Goal: Task Accomplishment & Management: Complete application form

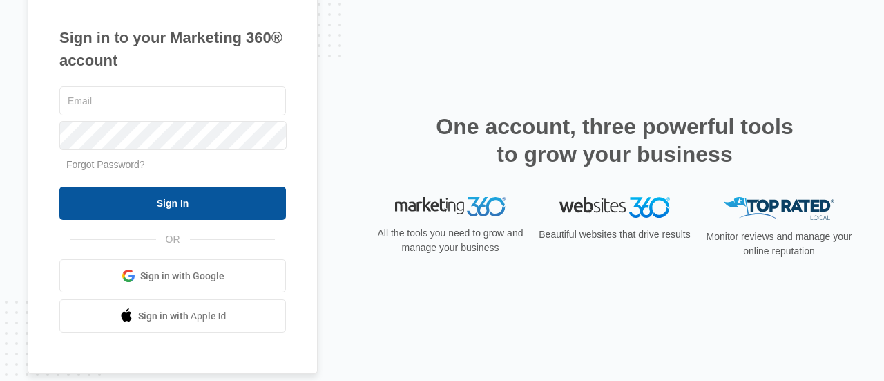
type input "[EMAIL_ADDRESS][DOMAIN_NAME]"
click at [202, 197] on input "Sign In" at bounding box center [172, 203] width 227 height 33
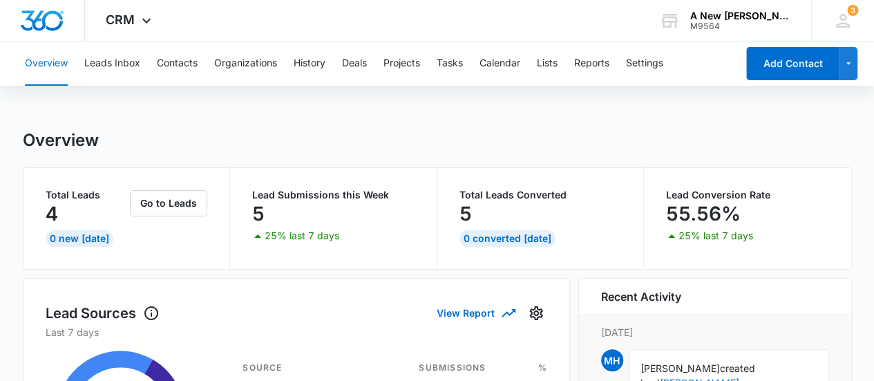
scroll to position [166, 0]
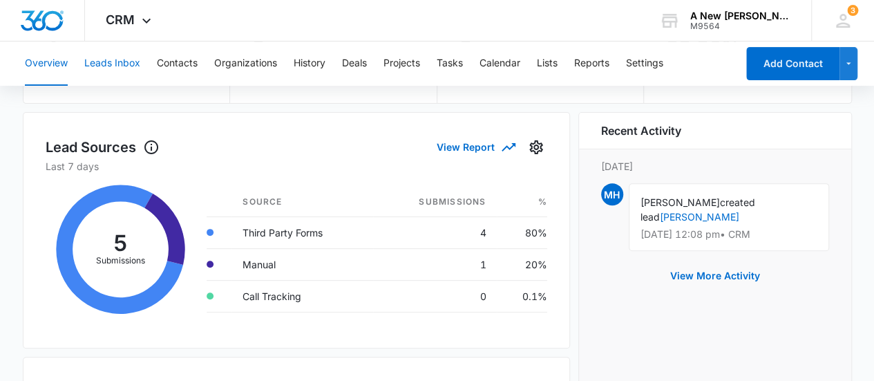
click at [106, 64] on button "Leads Inbox" at bounding box center [112, 63] width 56 height 44
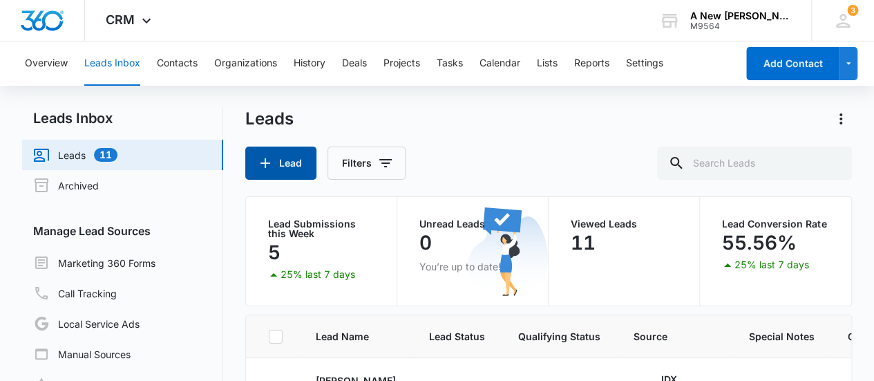
click at [271, 172] on button "Lead" at bounding box center [280, 162] width 71 height 33
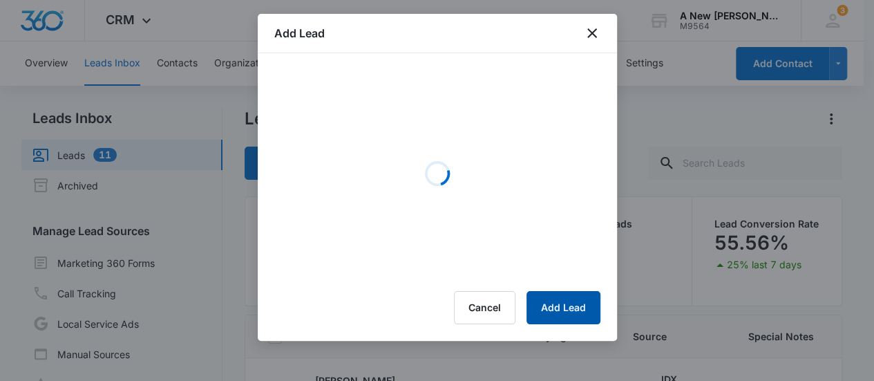
click at [572, 301] on button "Add Lead" at bounding box center [564, 307] width 74 height 33
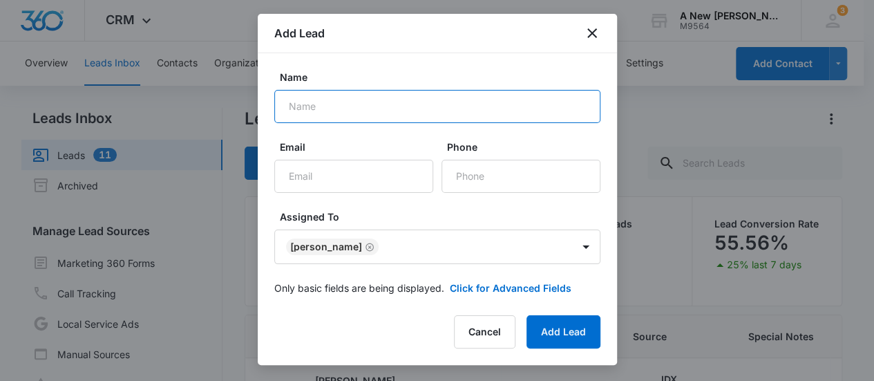
click at [345, 114] on input "Name" at bounding box center [437, 106] width 326 height 33
type input "[PERSON_NAME]"
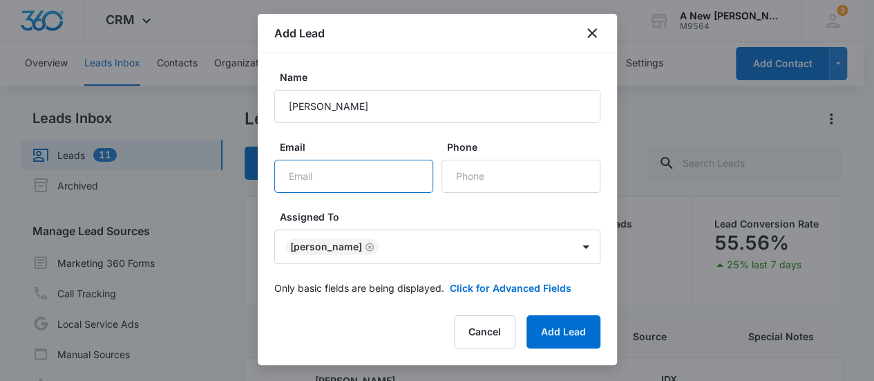
paste input "[EMAIL_ADDRESS][DOMAIN_NAME]"
type input "[EMAIL_ADDRESS][DOMAIN_NAME]"
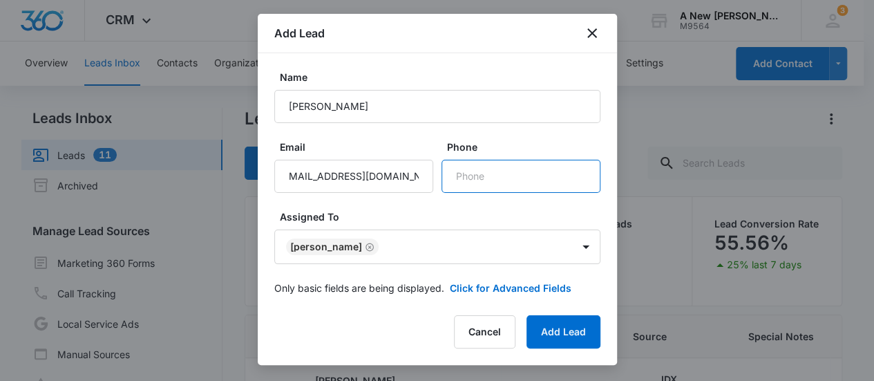
scroll to position [0, 0]
click at [480, 175] on input "Phone" at bounding box center [521, 176] width 159 height 33
type input "[PHONE_NUMBER]"
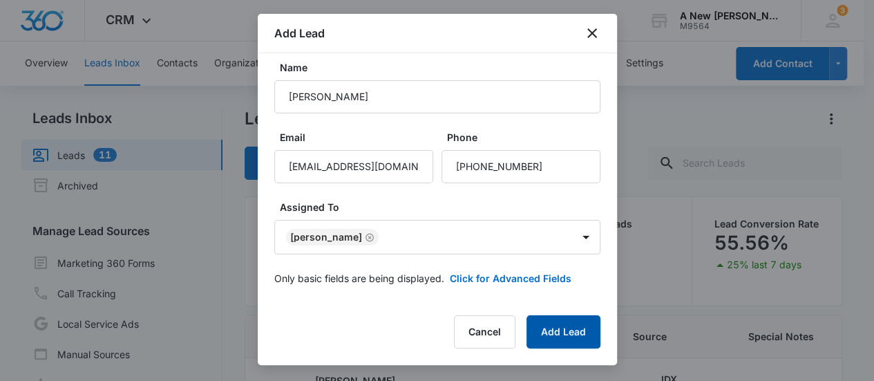
click at [569, 335] on button "Add Lead" at bounding box center [564, 331] width 74 height 33
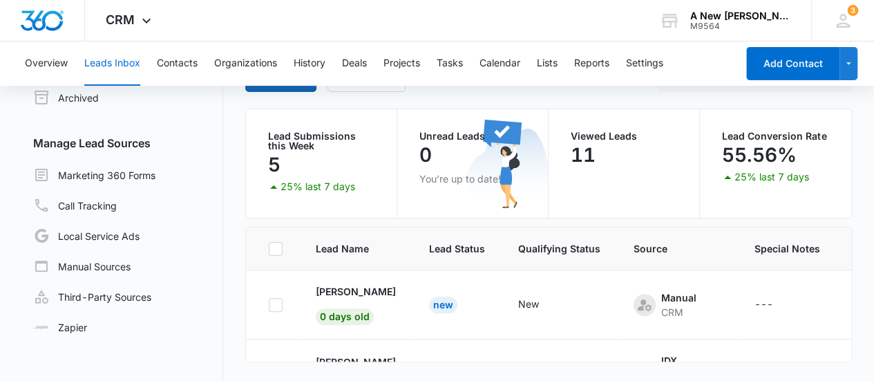
scroll to position [90, 0]
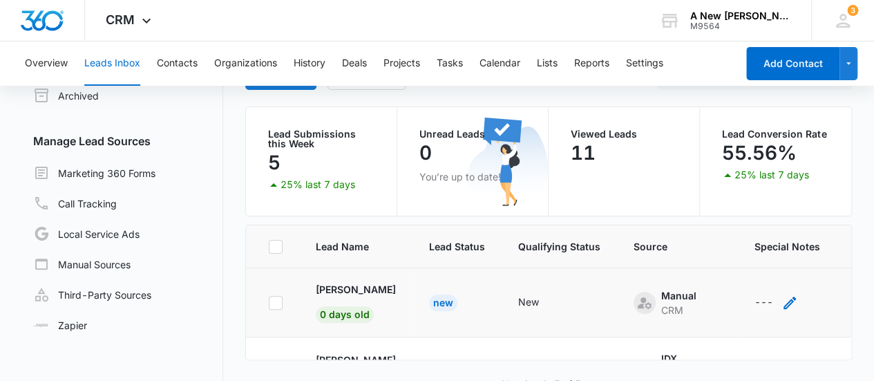
click at [788, 296] on icon "- - Select to Edit Field" at bounding box center [790, 302] width 17 height 17
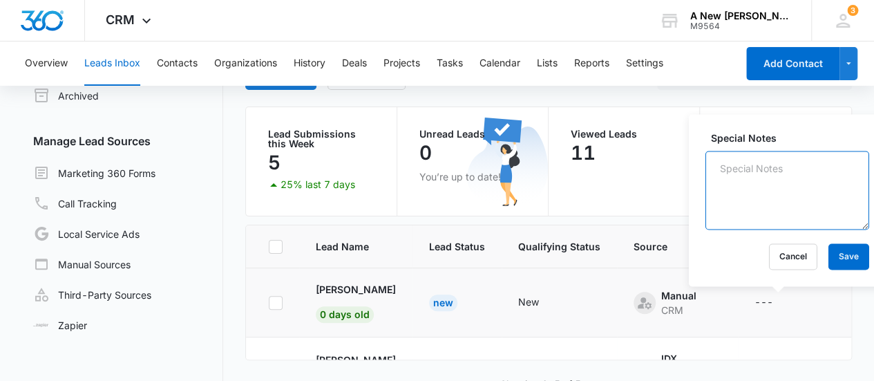
click at [745, 192] on textarea "Special Notes" at bounding box center [788, 190] width 164 height 79
type textarea "Called lead and sent email. Sent text as well"
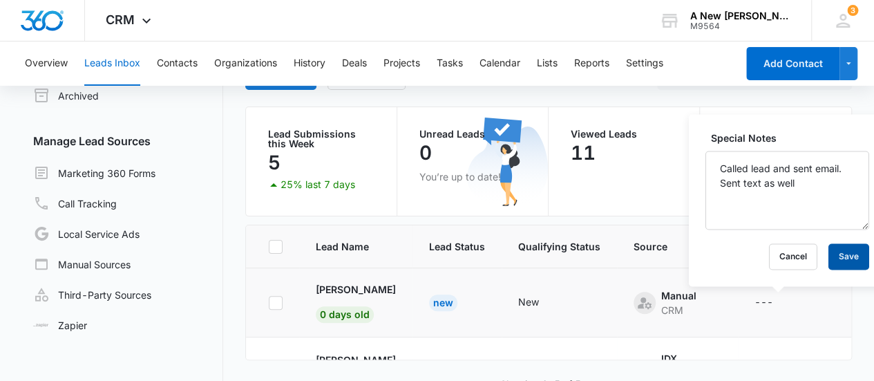
click at [831, 253] on button "Save" at bounding box center [849, 256] width 41 height 26
